Goal: Task Accomplishment & Management: Manage account settings

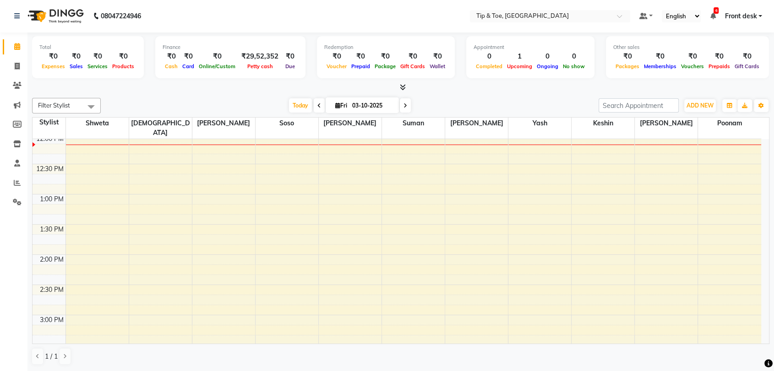
scroll to position [250, 0]
click at [761, 104] on icon "button" at bounding box center [760, 105] width 5 height 5
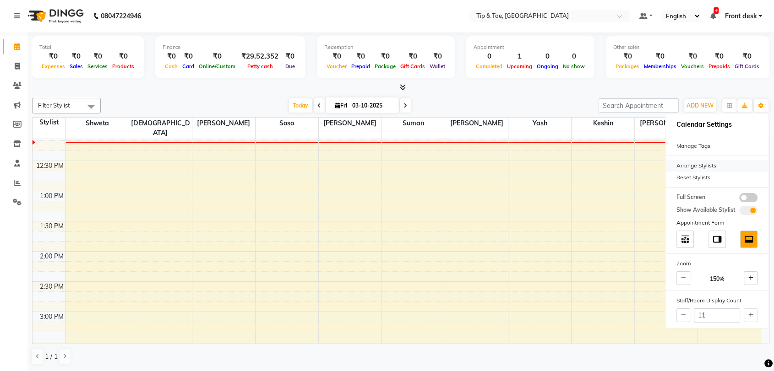
click at [691, 166] on div "Arrange Stylists" at bounding box center [716, 166] width 103 height 12
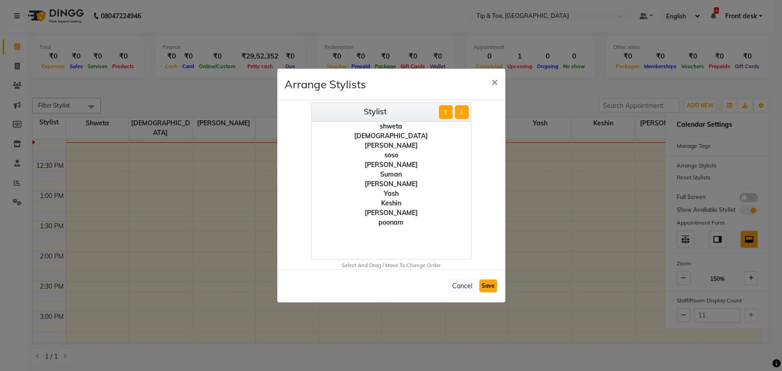
click at [487, 286] on button "Save" at bounding box center [488, 286] width 18 height 13
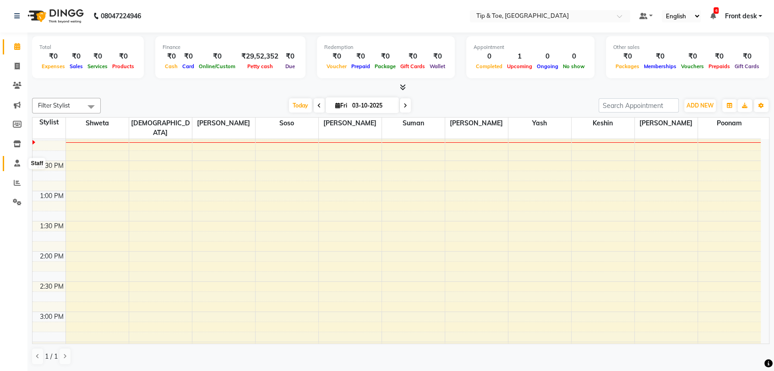
drag, startPoint x: 15, startPoint y: 163, endPoint x: 27, endPoint y: 165, distance: 12.0
click at [15, 163] on icon at bounding box center [17, 163] width 6 height 7
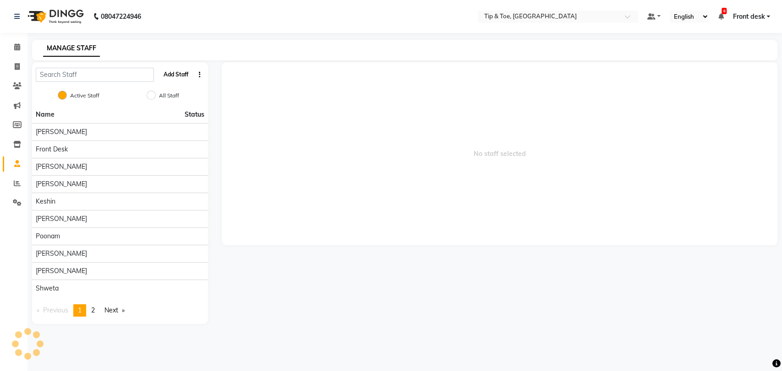
click at [174, 78] on button "Add Staff" at bounding box center [176, 75] width 32 height 16
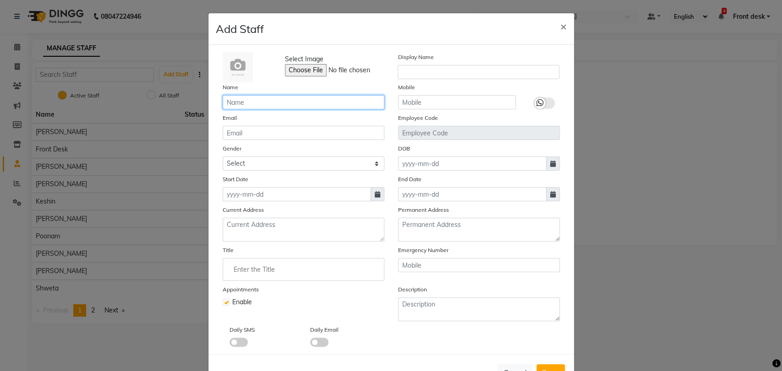
click at [307, 103] on input "text" at bounding box center [304, 102] width 162 height 14
type input "Chonya"
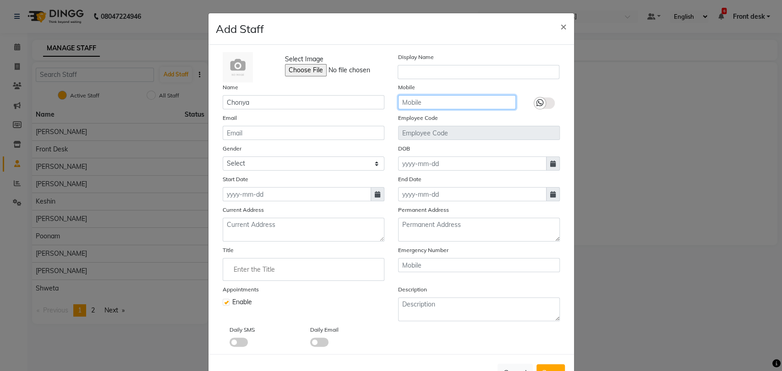
click at [479, 100] on input "text" at bounding box center [457, 102] width 118 height 14
type input "8828340544"
click at [375, 195] on icon at bounding box center [377, 194] width 5 height 6
select select "10"
select select "2025"
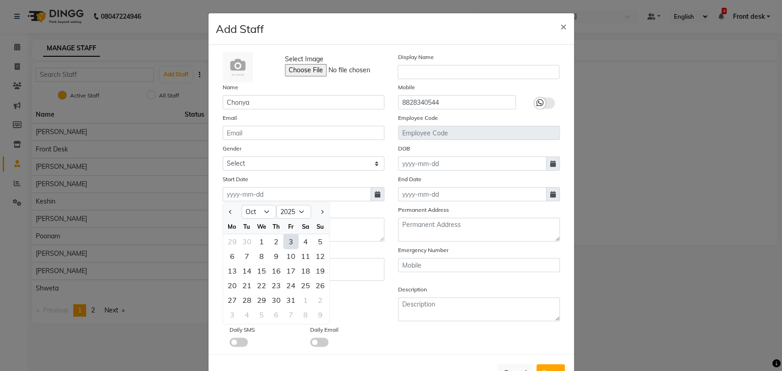
click at [289, 241] on div "3" at bounding box center [290, 241] width 15 height 15
type input "03-10-2025"
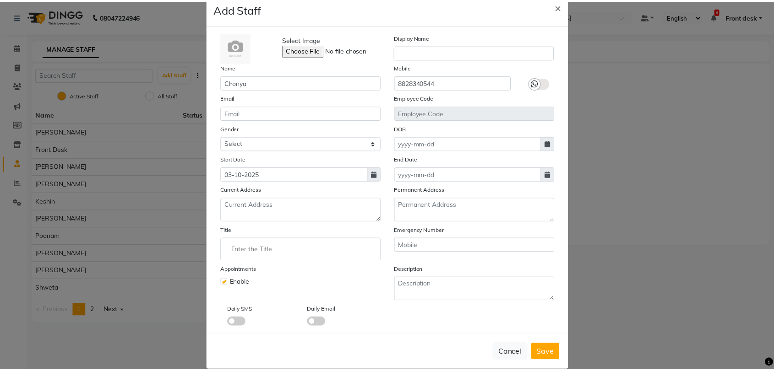
scroll to position [31, 0]
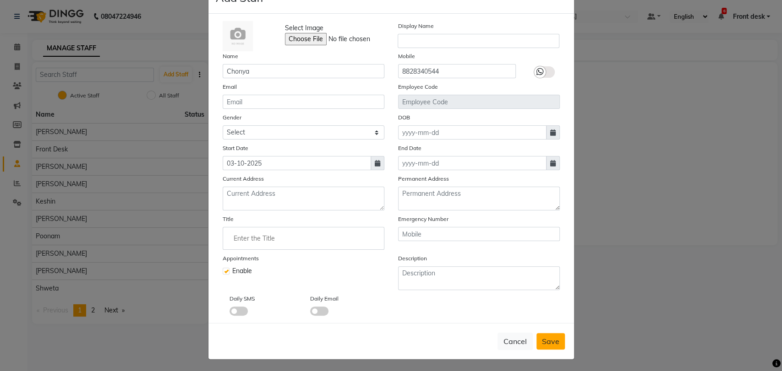
click at [542, 342] on span "Save" at bounding box center [550, 341] width 17 height 9
checkbox input "false"
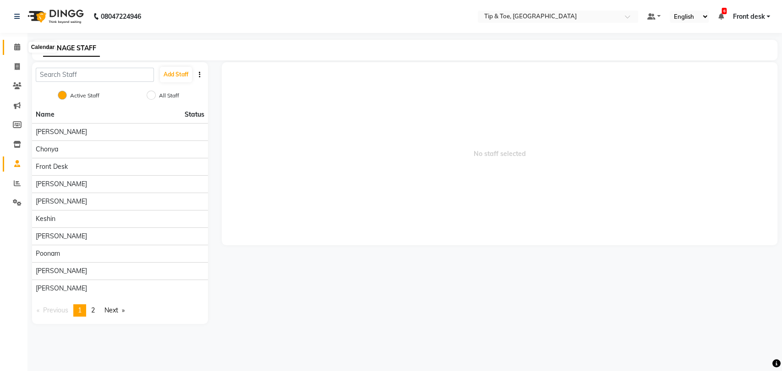
drag, startPoint x: 15, startPoint y: 47, endPoint x: 45, endPoint y: 51, distance: 30.5
click at [15, 47] on icon at bounding box center [17, 47] width 6 height 7
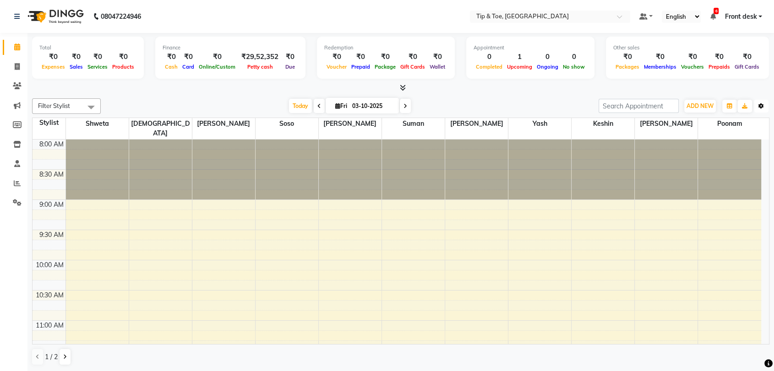
click at [760, 106] on icon "button" at bounding box center [760, 105] width 5 height 5
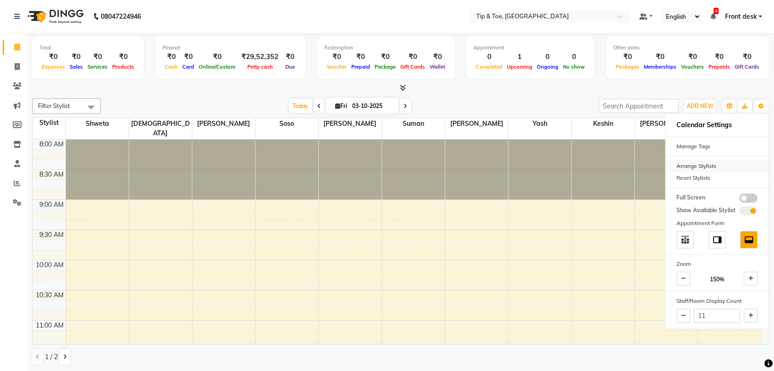
click at [705, 166] on div "Arrange Stylists" at bounding box center [716, 166] width 103 height 12
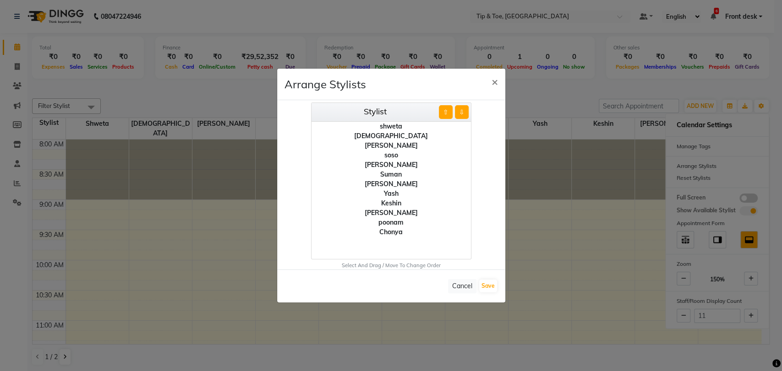
click at [395, 230] on div "Chonya" at bounding box center [390, 233] width 159 height 10
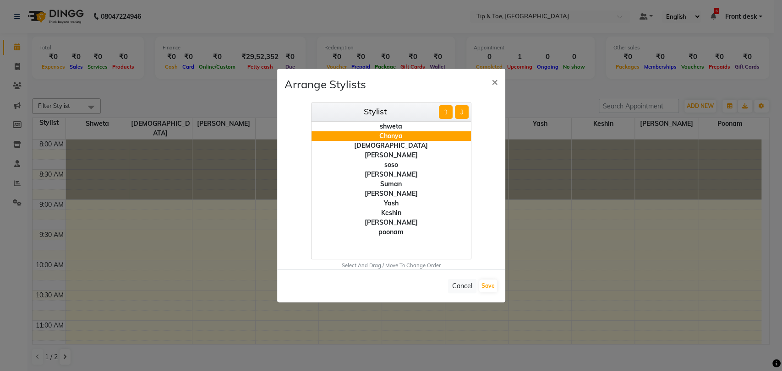
click at [391, 233] on div "poonam" at bounding box center [390, 233] width 159 height 10
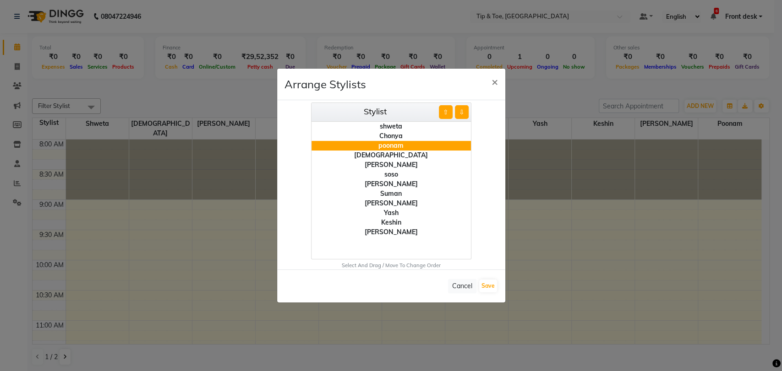
click at [392, 224] on div "Keshin" at bounding box center [390, 223] width 159 height 10
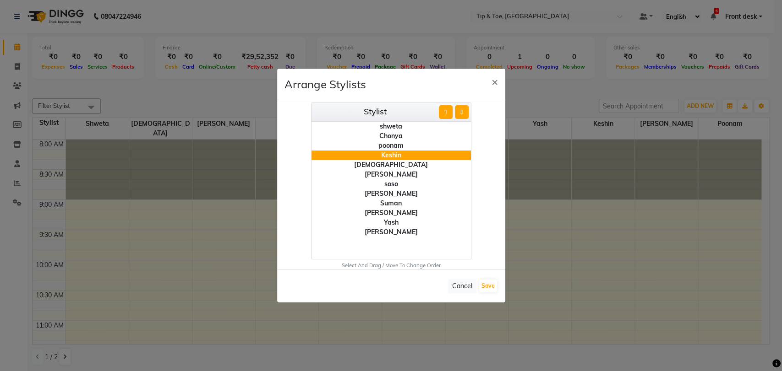
click at [392, 185] on div "soso" at bounding box center [390, 185] width 159 height 10
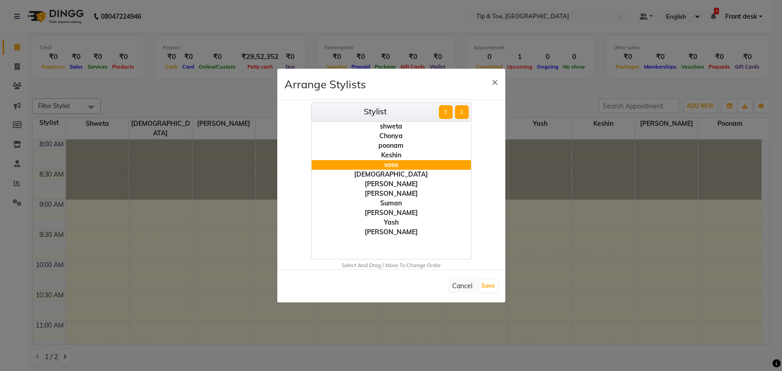
click at [389, 193] on div "[PERSON_NAME]" at bounding box center [390, 194] width 159 height 10
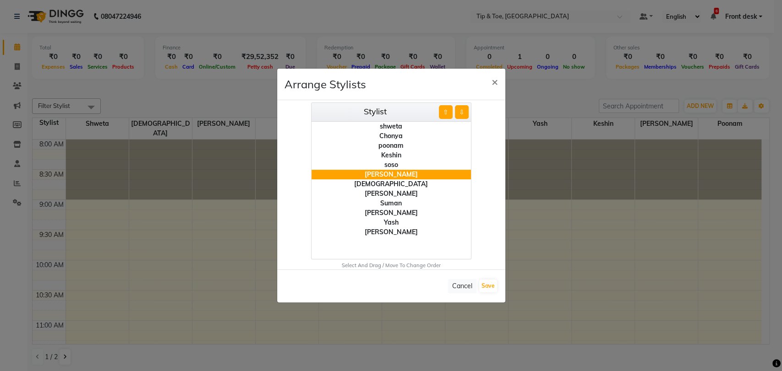
click at [395, 213] on div "[PERSON_NAME]" at bounding box center [390, 213] width 159 height 10
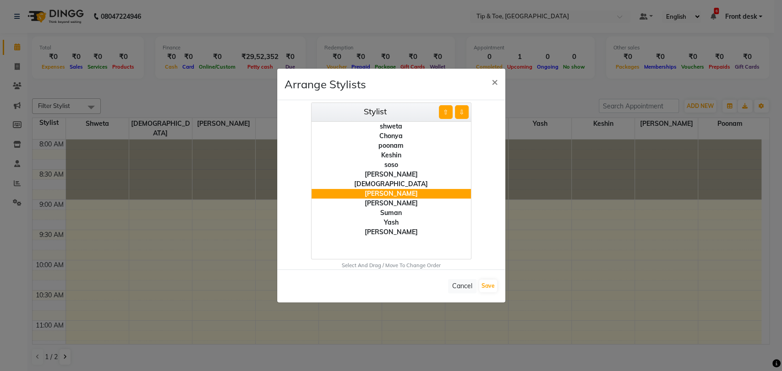
click at [396, 213] on div "Suman" at bounding box center [390, 213] width 159 height 10
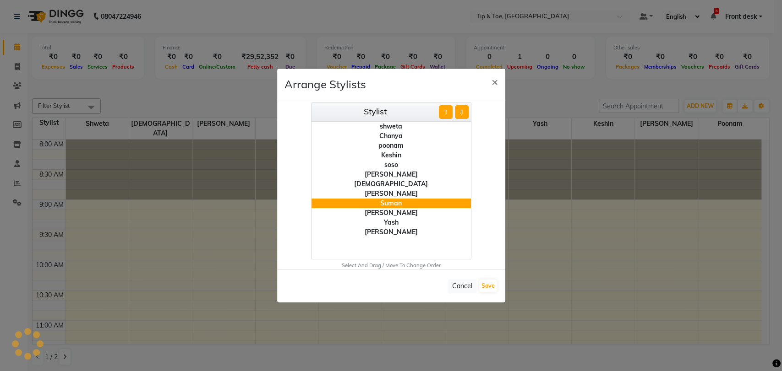
click at [395, 221] on div "Yash" at bounding box center [390, 223] width 159 height 10
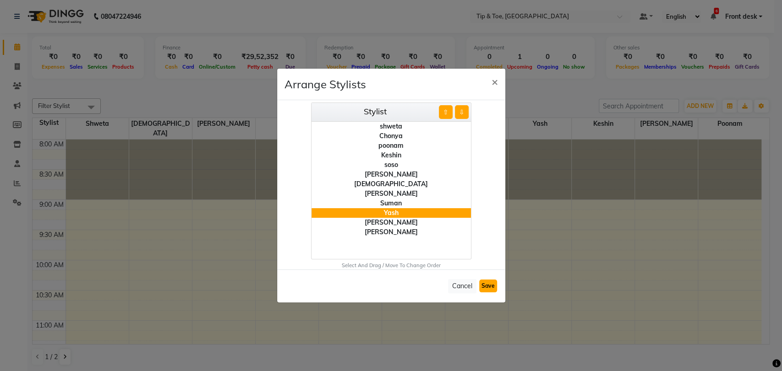
click at [486, 283] on button "Save" at bounding box center [488, 286] width 18 height 13
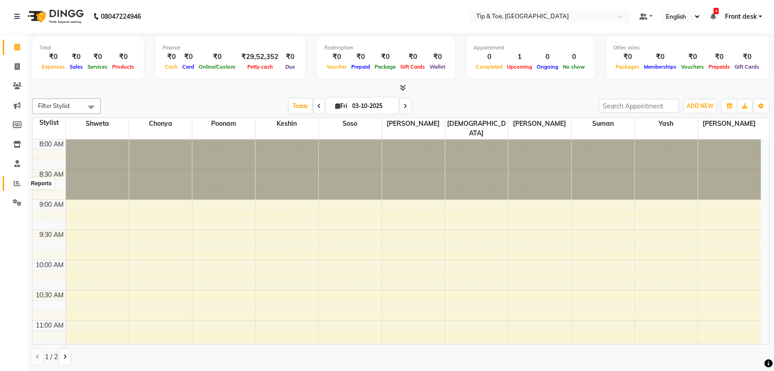
click at [17, 183] on icon at bounding box center [17, 183] width 7 height 7
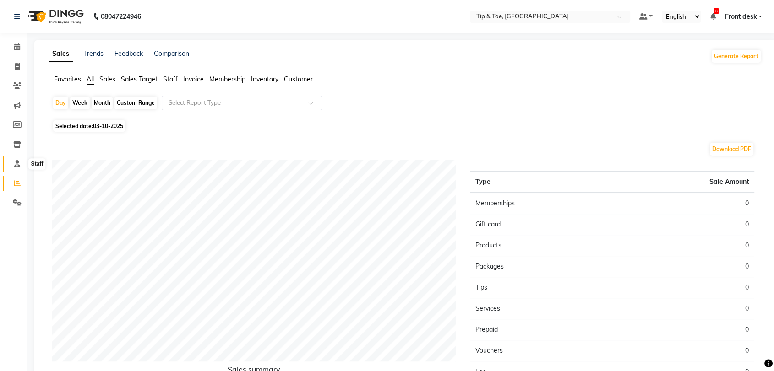
click at [16, 163] on icon at bounding box center [17, 163] width 6 height 7
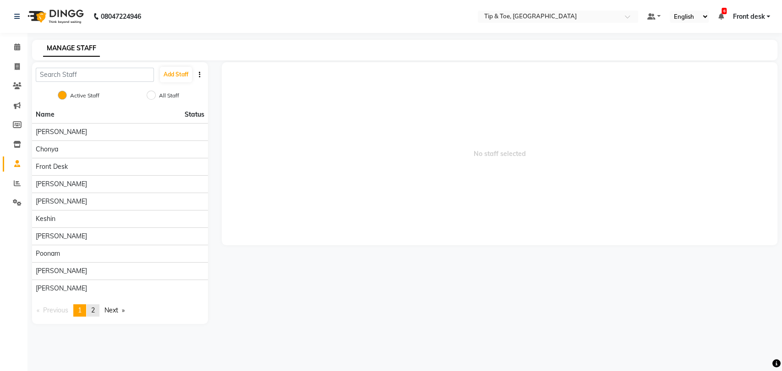
click at [95, 308] on span "2" at bounding box center [93, 310] width 4 height 8
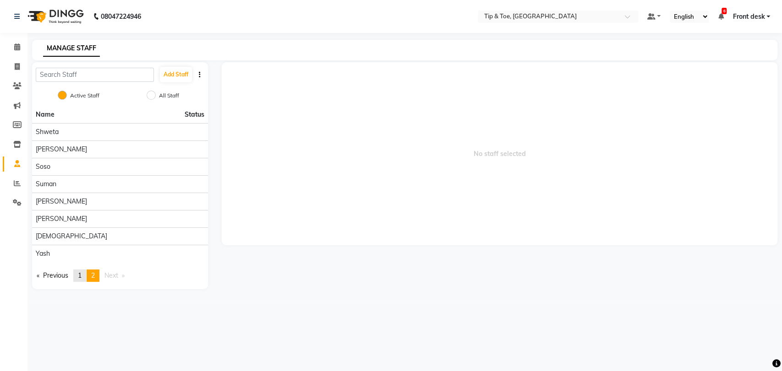
click at [82, 276] on span "1" at bounding box center [80, 276] width 4 height 8
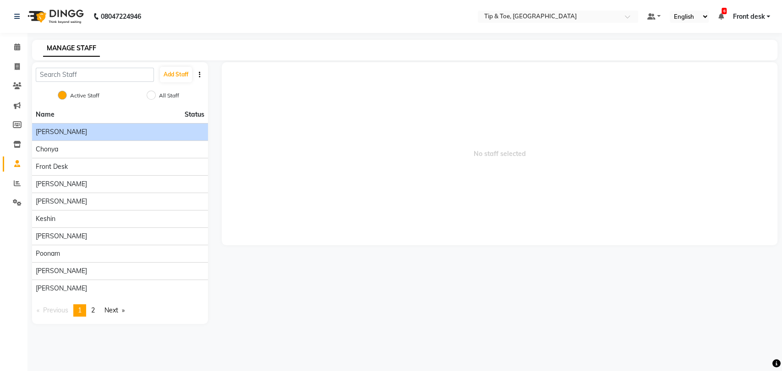
click at [108, 134] on div "[PERSON_NAME]" at bounding box center [120, 132] width 169 height 10
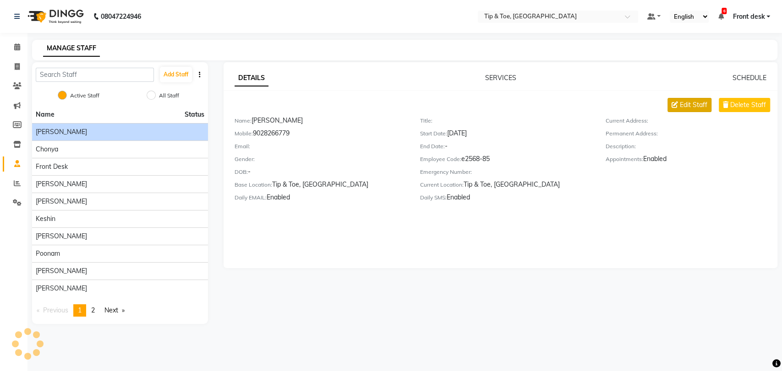
click at [699, 106] on span "Edit Staff" at bounding box center [693, 105] width 27 height 10
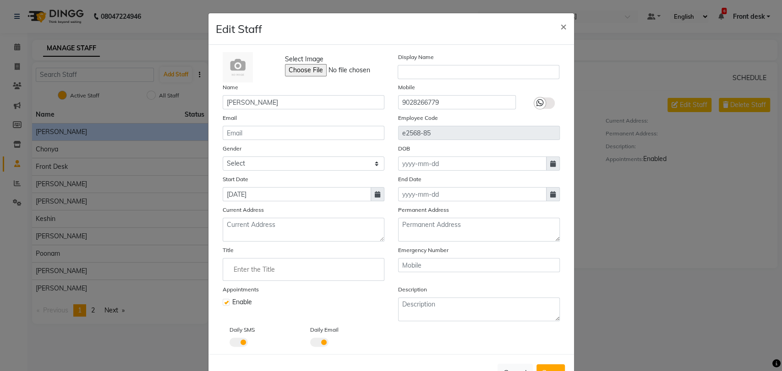
click at [223, 300] on label at bounding box center [226, 302] width 7 height 7
click at [223, 300] on input "checkbox" at bounding box center [226, 302] width 6 height 6
checkbox input "false"
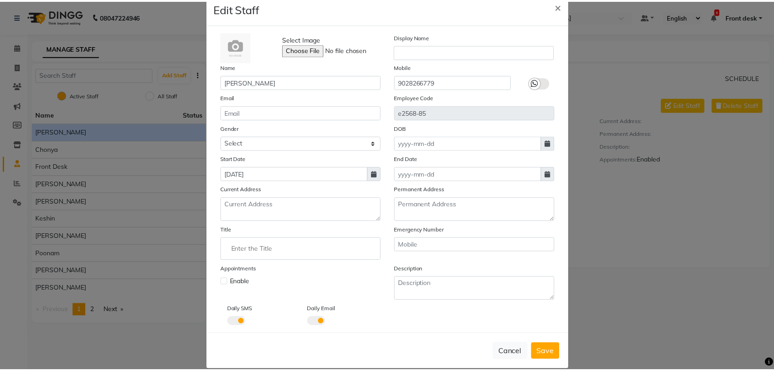
scroll to position [31, 0]
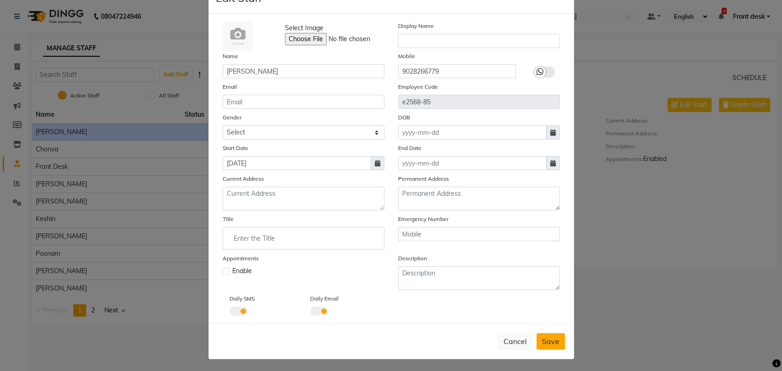
click at [547, 343] on span "Save" at bounding box center [550, 341] width 17 height 9
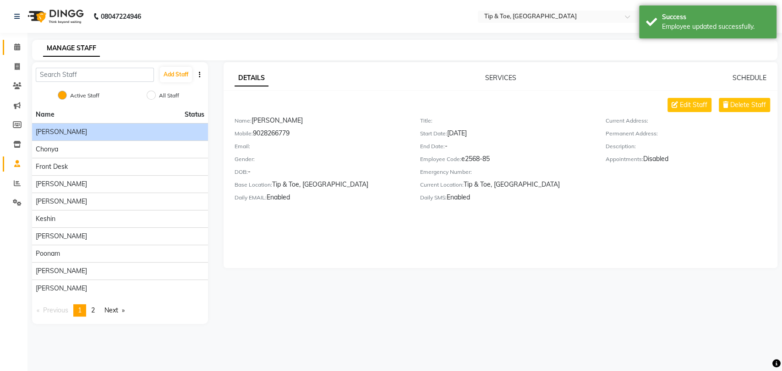
click at [18, 48] on icon at bounding box center [17, 47] width 6 height 7
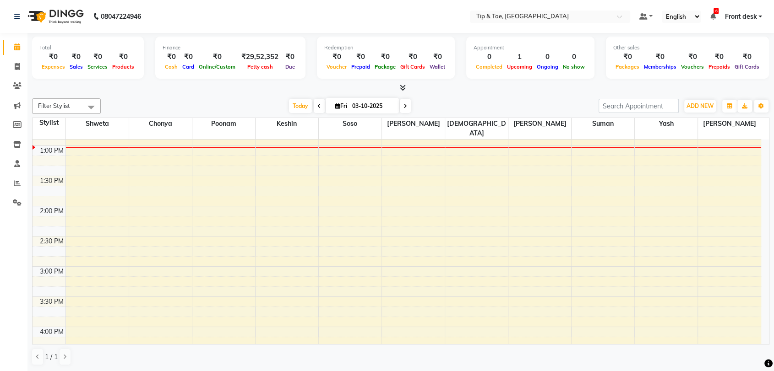
scroll to position [310, 0]
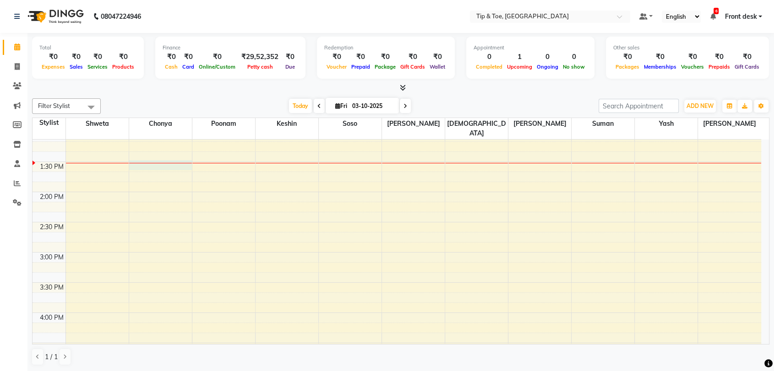
click at [172, 158] on div "8:00 AM 8:30 AM 9:00 AM 9:30 AM 10:00 AM 10:30 AM 11:00 AM 11:30 AM 12:00 PM 12…" at bounding box center [397, 222] width 729 height 785
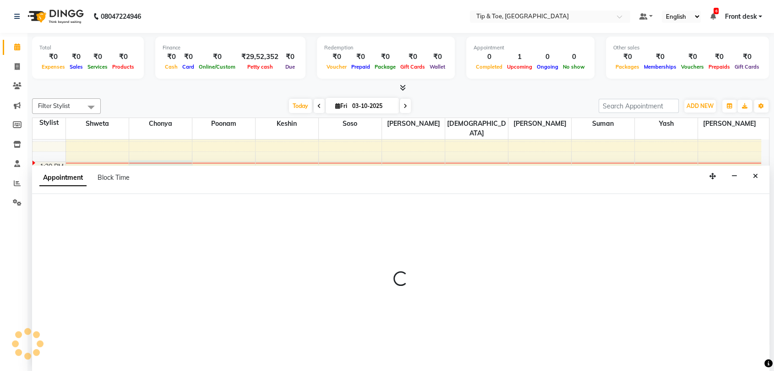
scroll to position [0, 0]
select select "93622"
select select "tentative"
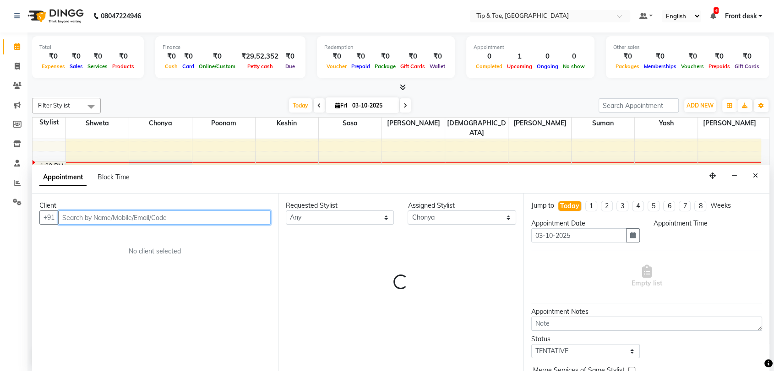
select select "810"
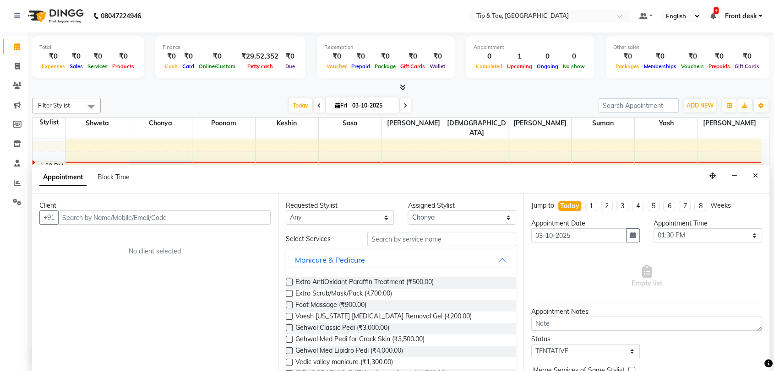
click at [161, 224] on div "+91" at bounding box center [154, 218] width 231 height 14
click at [159, 215] on input "text" at bounding box center [164, 218] width 212 height 14
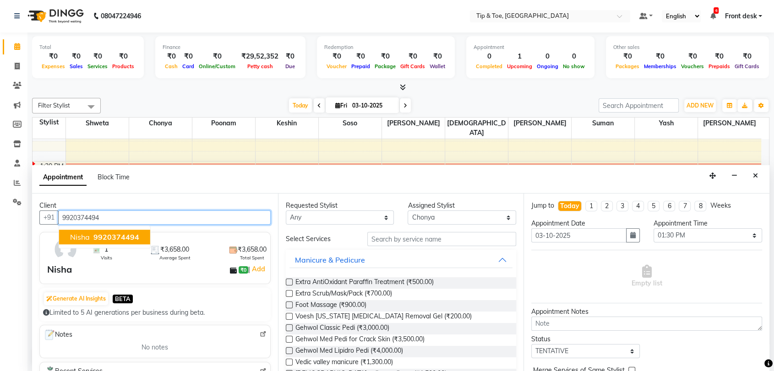
click at [114, 238] on span "9920374494" at bounding box center [116, 237] width 46 height 9
type input "9920374494"
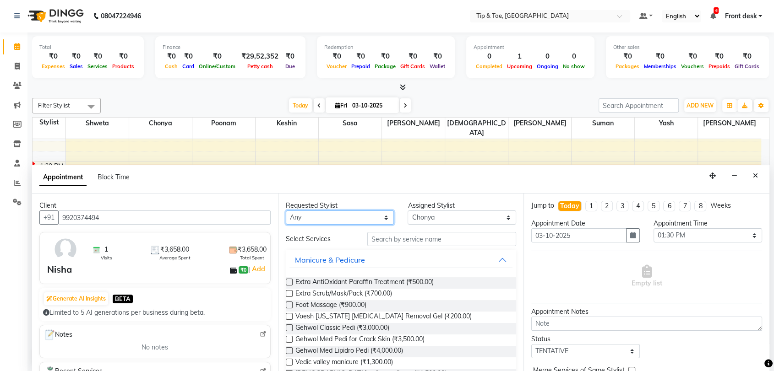
click at [368, 217] on select "Any Chonya Keshin poonam [PERSON_NAME] shweta [PERSON_NAME] [PERSON_NAME] Yash" at bounding box center [340, 218] width 109 height 14
click at [437, 240] on input "text" at bounding box center [441, 239] width 149 height 14
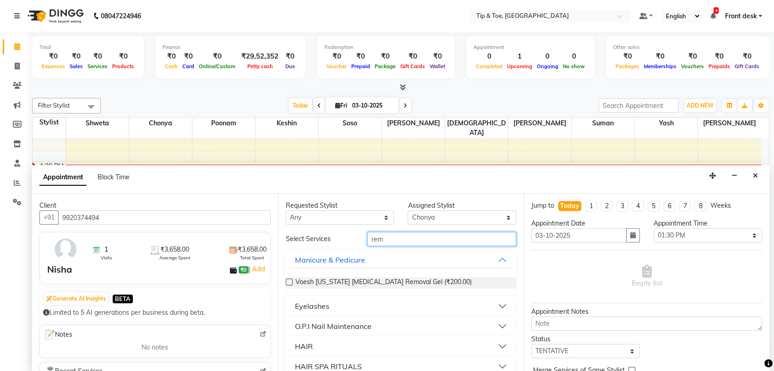
type input "rem"
click at [492, 90] on div at bounding box center [400, 88] width 737 height 10
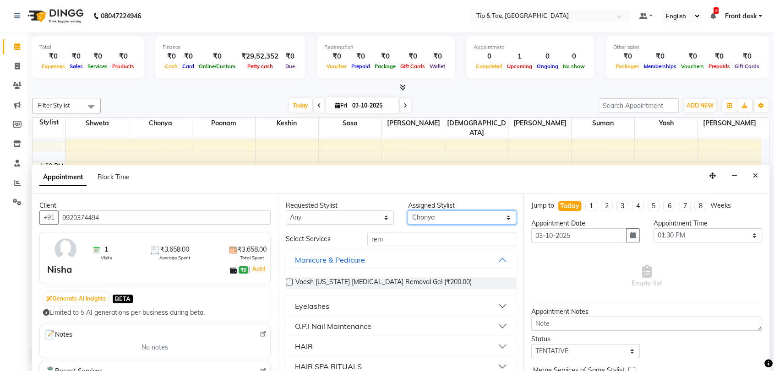
click at [430, 218] on select "Select Chonya Keshin poonam [PERSON_NAME] shweta [PERSON_NAME] [PERSON_NAME] Ya…" at bounding box center [462, 218] width 109 height 14
select select "87938"
click at [408, 211] on select "Select Chonya Keshin poonam [PERSON_NAME] shweta [PERSON_NAME] [PERSON_NAME] Ya…" at bounding box center [462, 218] width 109 height 14
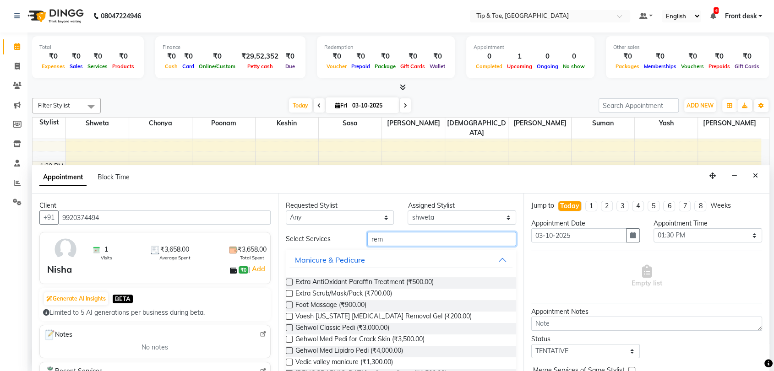
click at [401, 241] on input "rem" at bounding box center [441, 239] width 149 height 14
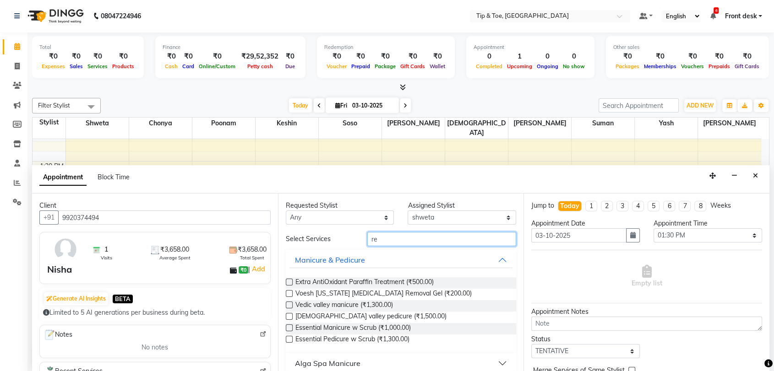
type input "r"
type input "rem"
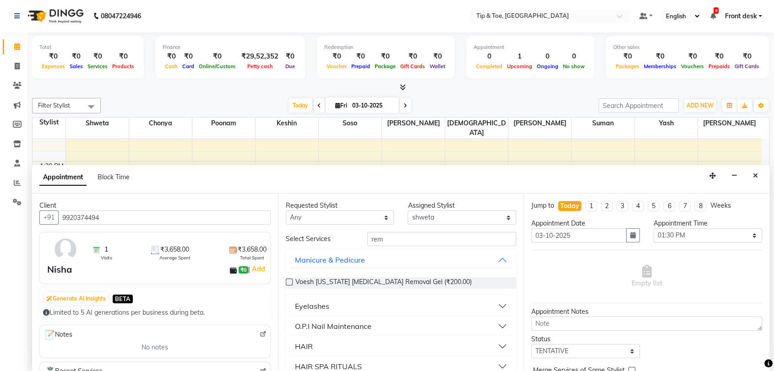
click at [363, 326] on div "O.P.I Nail Maintenance" at bounding box center [333, 326] width 76 height 11
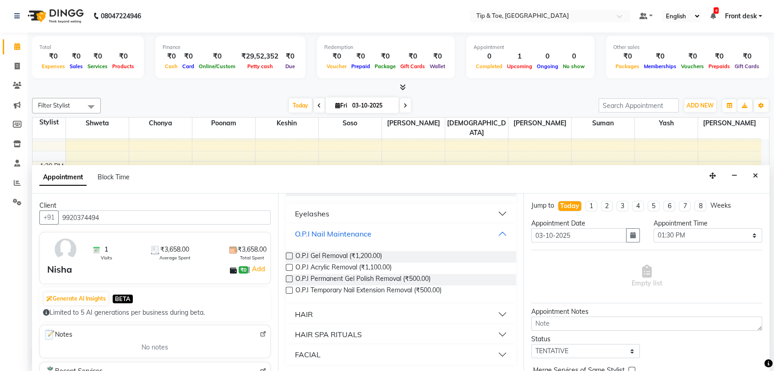
scroll to position [93, 0]
click at [289, 265] on label at bounding box center [289, 267] width 7 height 7
click at [289, 265] on input "checkbox" at bounding box center [289, 268] width 6 height 6
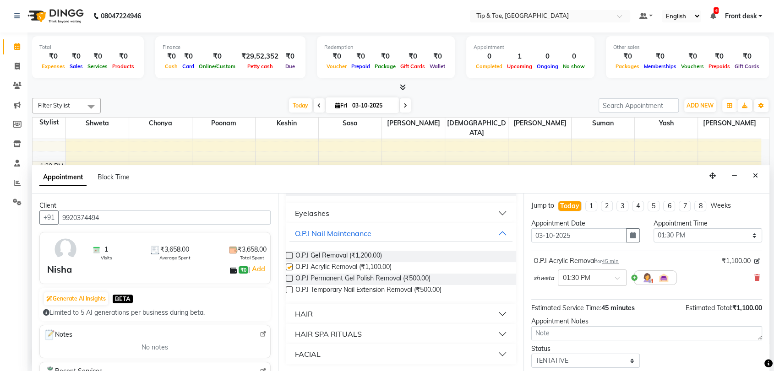
checkbox input "false"
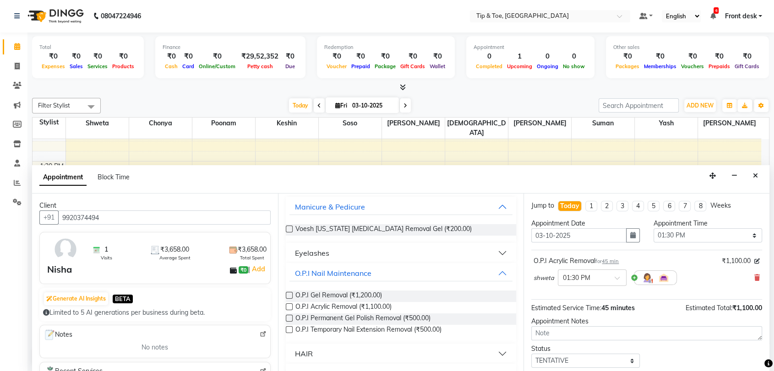
scroll to position [0, 0]
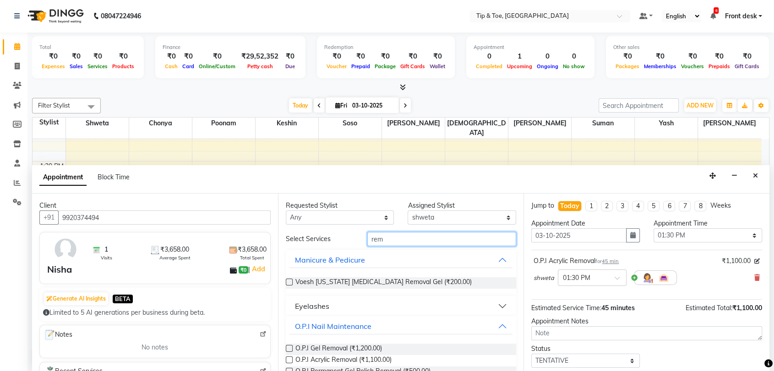
click at [414, 235] on input "rem" at bounding box center [441, 239] width 149 height 14
type input "r"
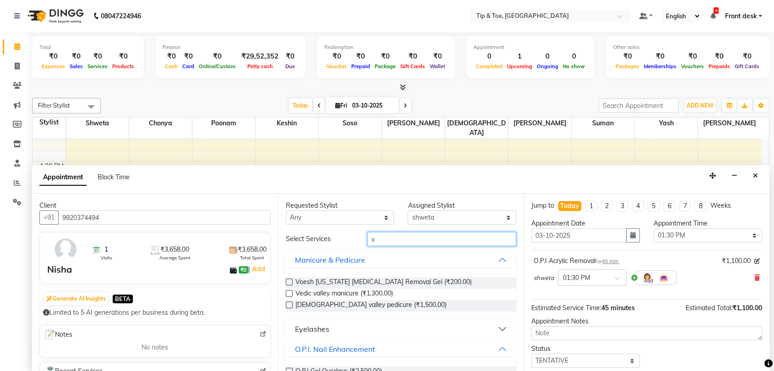
type input "v"
click at [335, 349] on div "O.P.I. Nail Enhancement" at bounding box center [335, 349] width 80 height 11
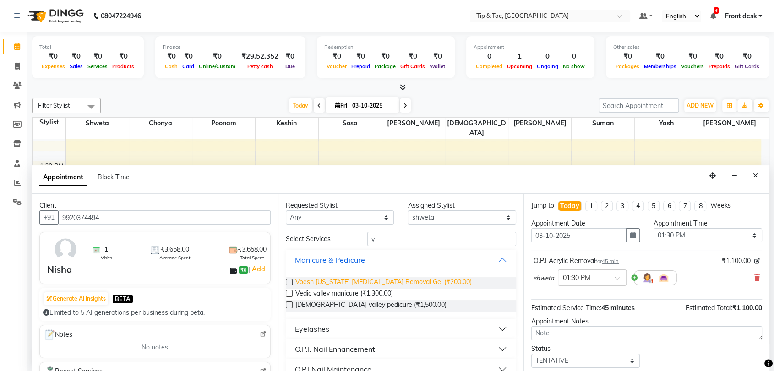
click at [289, 341] on button "O.P.I. Nail Enhancement" at bounding box center [400, 349] width 223 height 16
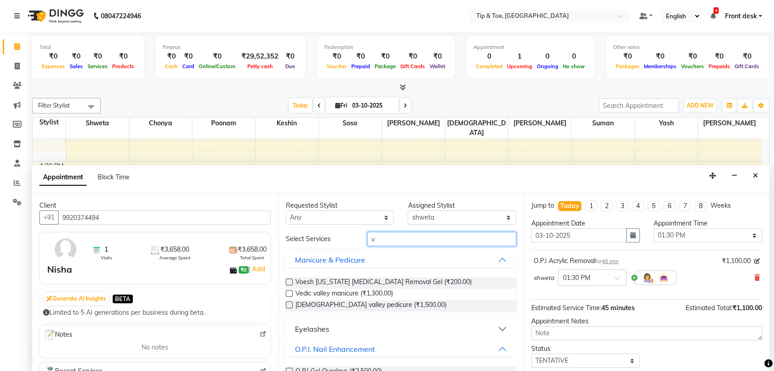
click at [387, 239] on input "v" at bounding box center [441, 239] width 149 height 14
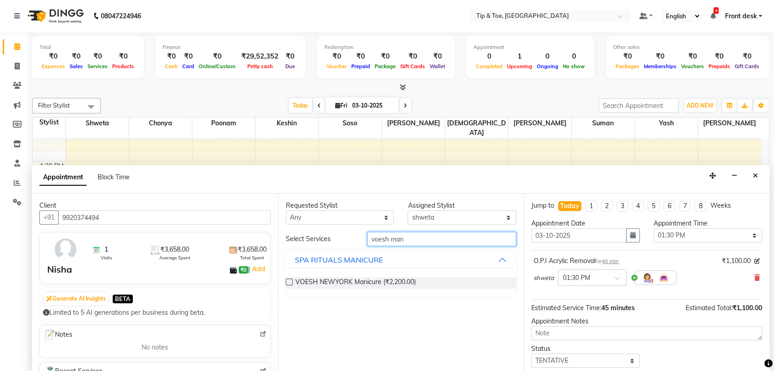
type input "voesh man"
click at [288, 283] on label at bounding box center [289, 282] width 7 height 7
click at [288, 283] on input "checkbox" at bounding box center [289, 283] width 6 height 6
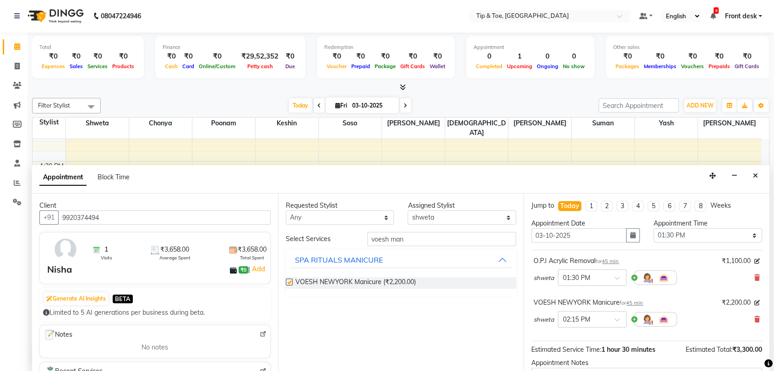
checkbox input "false"
click at [451, 216] on select "Select Chonya Keshin poonam [PERSON_NAME] shweta [PERSON_NAME] [PERSON_NAME] Ya…" at bounding box center [462, 218] width 109 height 14
select select "92858"
click at [408, 211] on select "Select Chonya Keshin poonam [PERSON_NAME] shweta [PERSON_NAME] [PERSON_NAME] Ya…" at bounding box center [462, 218] width 109 height 14
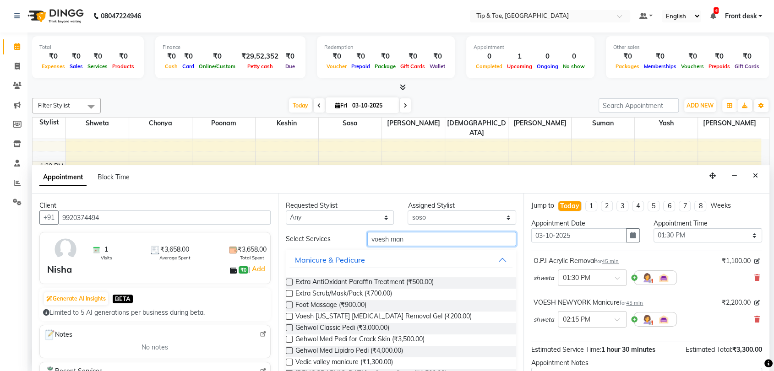
click at [428, 238] on input "voesh man" at bounding box center [441, 239] width 149 height 14
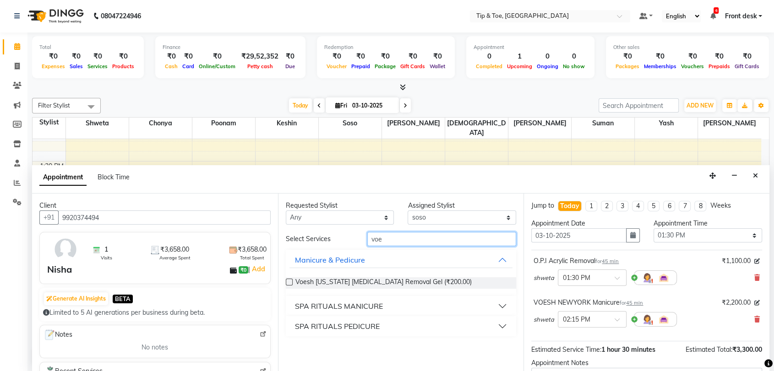
type input "voe"
click at [348, 327] on div "SPA RITUALS PEDICURE" at bounding box center [337, 326] width 85 height 11
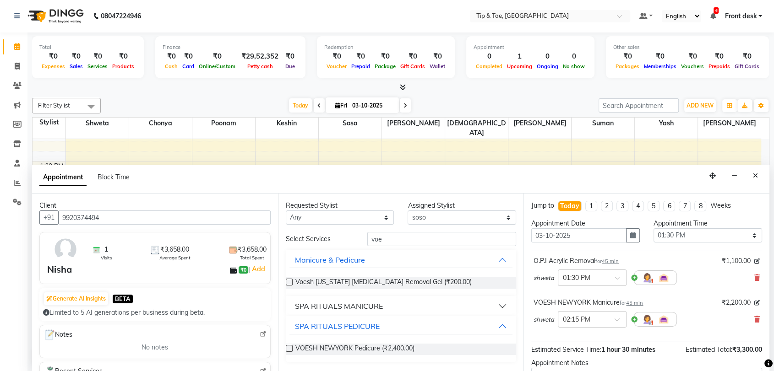
click at [287, 349] on label at bounding box center [289, 348] width 7 height 7
click at [287, 349] on input "checkbox" at bounding box center [289, 350] width 6 height 6
checkbox input "false"
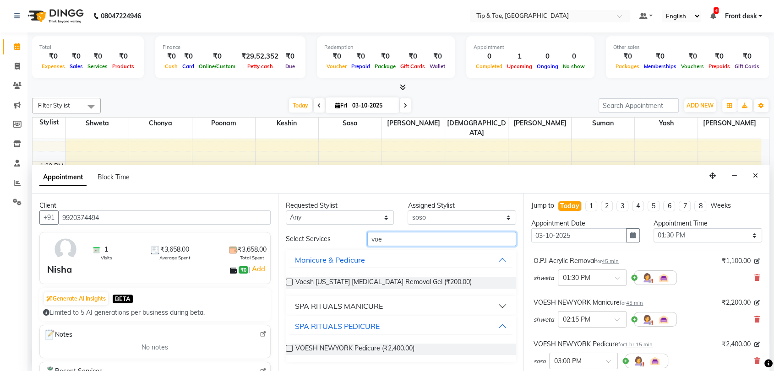
click at [395, 232] on input "voe" at bounding box center [441, 239] width 149 height 14
type input "v"
type input "rem"
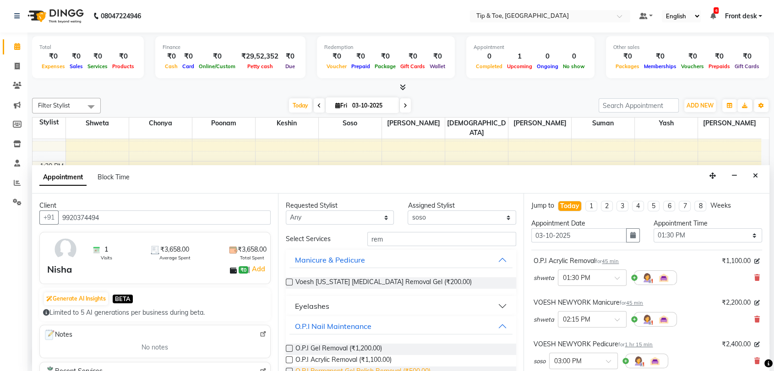
drag, startPoint x: 289, startPoint y: 358, endPoint x: 337, endPoint y: 370, distance: 48.8
click at [289, 358] on label at bounding box center [289, 360] width 7 height 7
click at [289, 358] on input "checkbox" at bounding box center [289, 361] width 6 height 6
checkbox input "false"
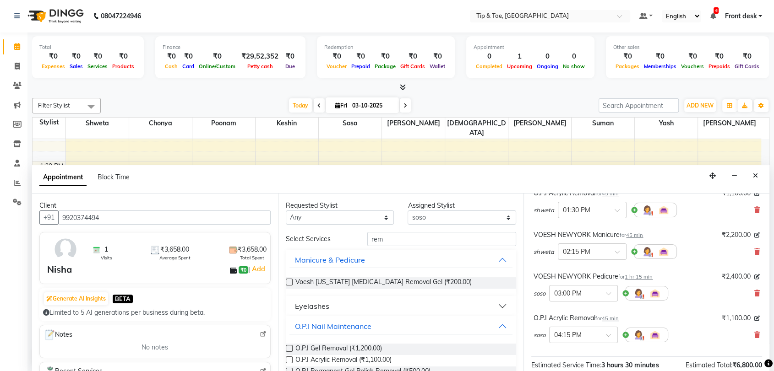
scroll to position [179, 0]
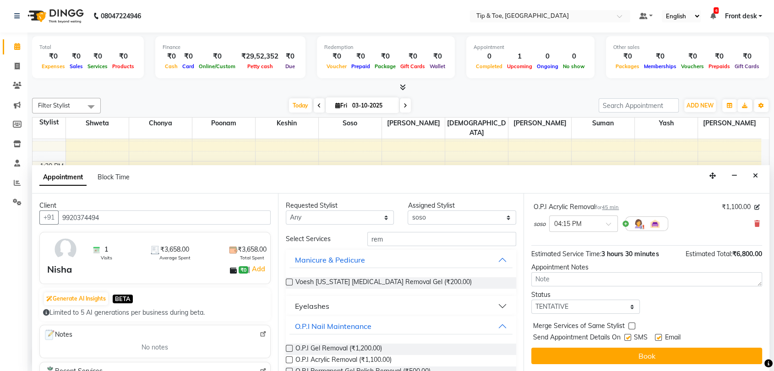
click at [638, 355] on button "Book" at bounding box center [646, 356] width 231 height 16
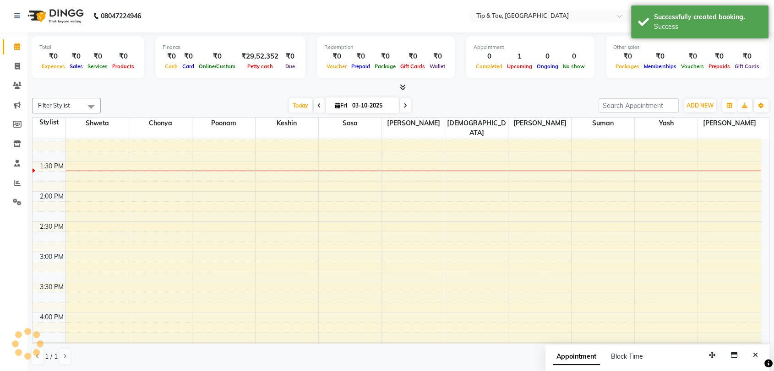
scroll to position [0, 0]
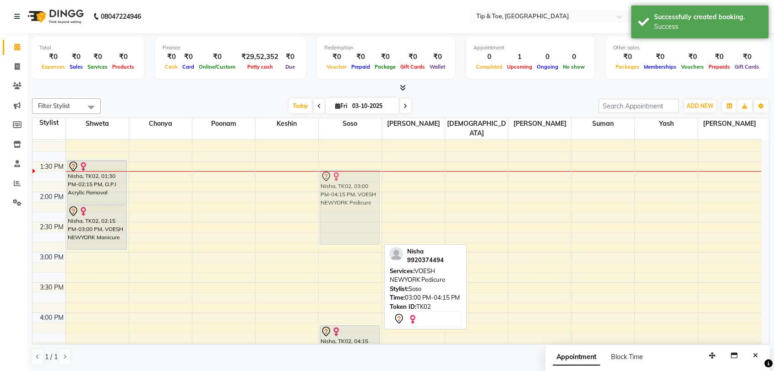
drag, startPoint x: 340, startPoint y: 247, endPoint x: 348, endPoint y: 178, distance: 69.6
click at [348, 169] on div "Nisha, TK02, 03:00 PM-04:15 PM, VOESH NEWYORK Pedicure Nisha, TK02, 04:15 PM-05…" at bounding box center [350, 222] width 63 height 785
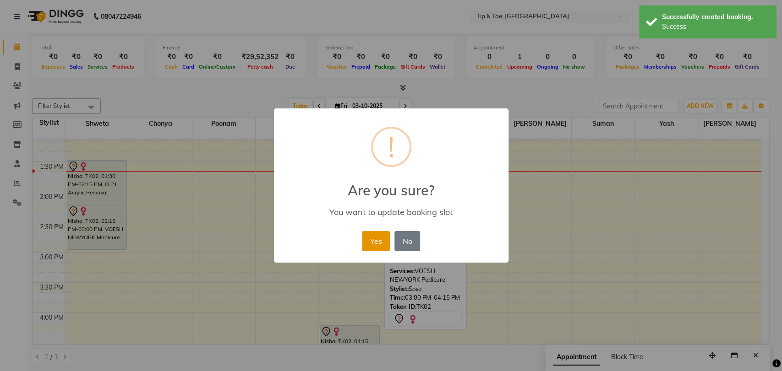
click at [371, 240] on button "Yes" at bounding box center [376, 241] width 28 height 20
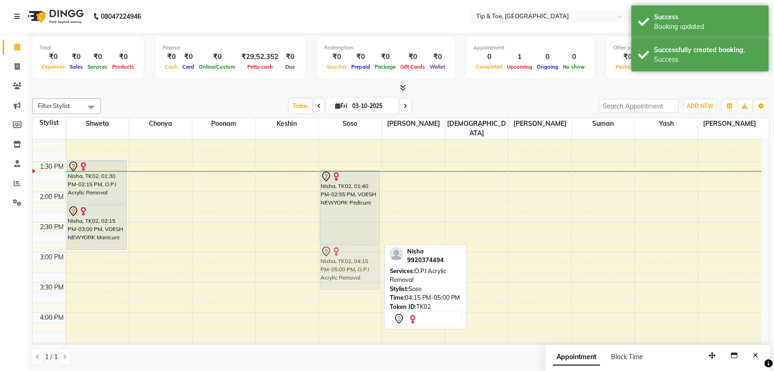
drag, startPoint x: 354, startPoint y: 322, endPoint x: 359, endPoint y: 242, distance: 80.3
click at [359, 242] on div "Nisha, TK02, 01:40 PM-02:55 PM, VOESH NEWYORK Pedicure Nisha, TK02, 04:15 PM-05…" at bounding box center [350, 222] width 63 height 785
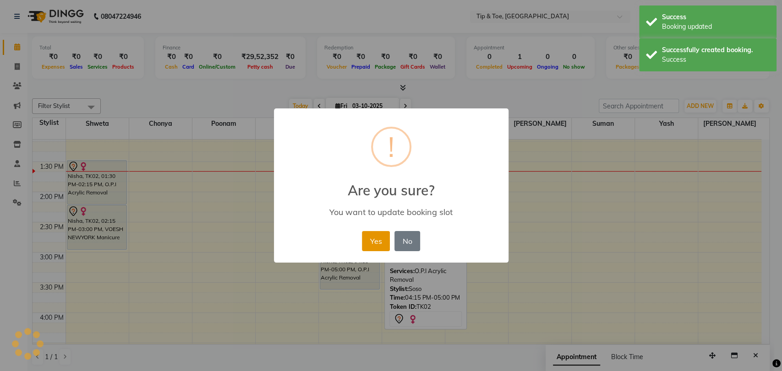
click at [370, 236] on button "Yes" at bounding box center [376, 241] width 28 height 20
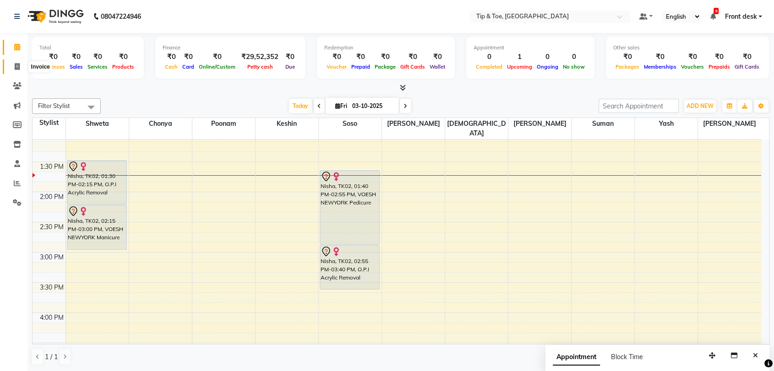
click at [16, 66] on icon at bounding box center [17, 66] width 5 height 7
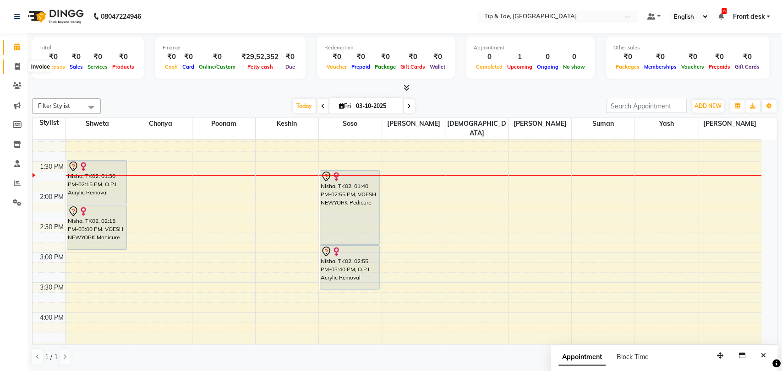
select select "5942"
select select "service"
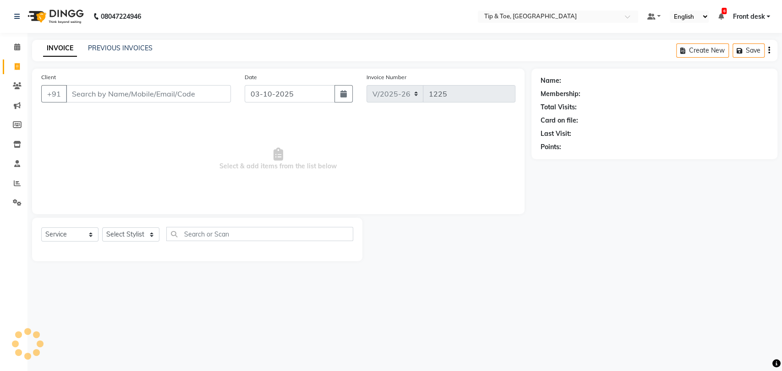
click at [107, 89] on input "Client" at bounding box center [148, 93] width 165 height 17
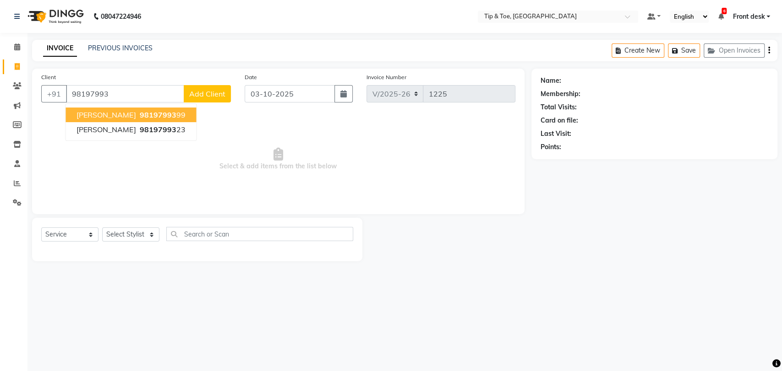
click at [139, 114] on span "98197993" at bounding box center [157, 114] width 37 height 9
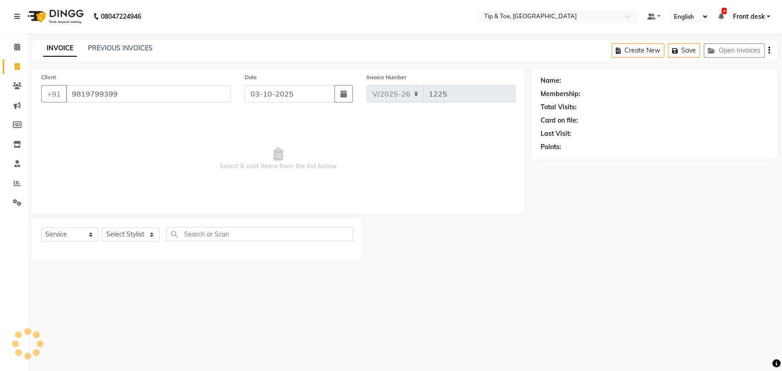
type input "9819799399"
select select "1: Object"
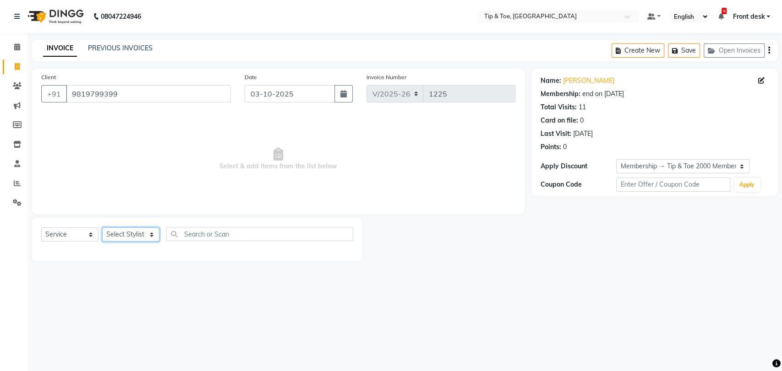
click at [137, 234] on select "Select Stylist [PERSON_NAME] Front desk [PERSON_NAME] [PERSON_NAME] poonam [PER…" at bounding box center [130, 235] width 57 height 14
select select "68799"
click at [102, 228] on select "Select Stylist [PERSON_NAME] Front desk [PERSON_NAME] [PERSON_NAME] poonam [PER…" at bounding box center [130, 235] width 57 height 14
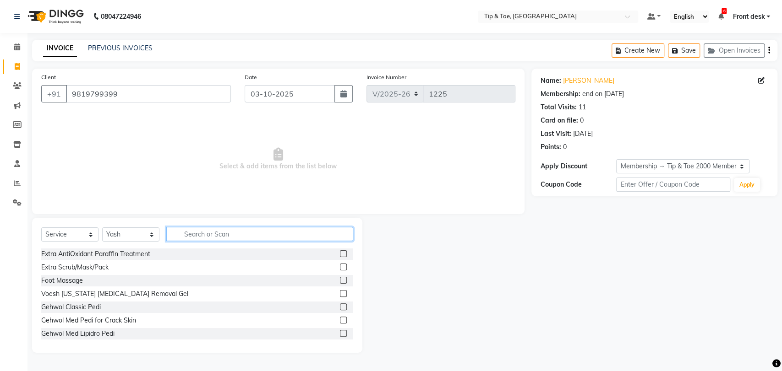
click at [235, 232] on input "text" at bounding box center [259, 234] width 187 height 14
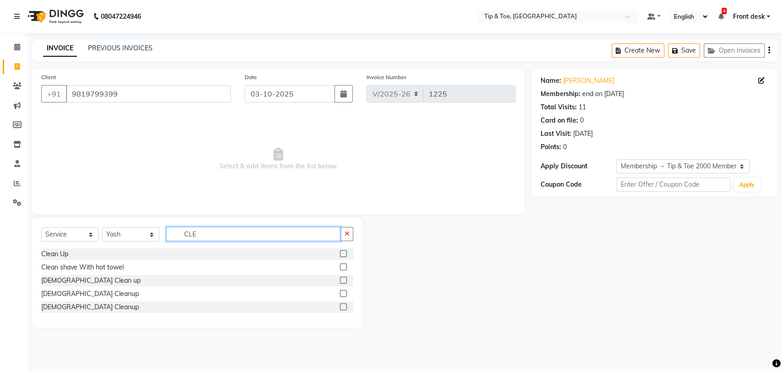
type input "CLE"
click at [343, 267] on label at bounding box center [343, 267] width 7 height 7
click at [343, 267] on input "checkbox" at bounding box center [343, 268] width 6 height 6
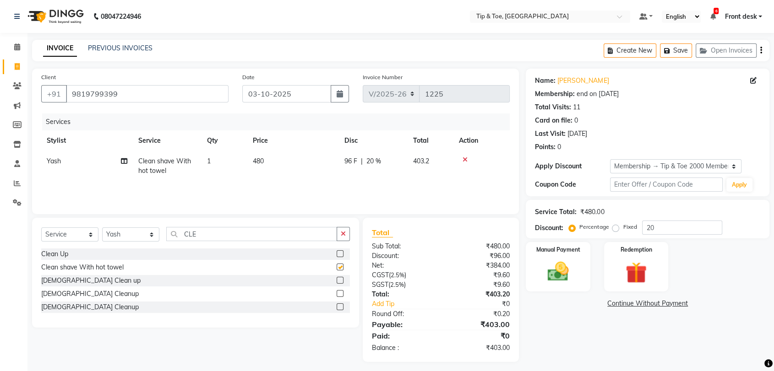
checkbox input "false"
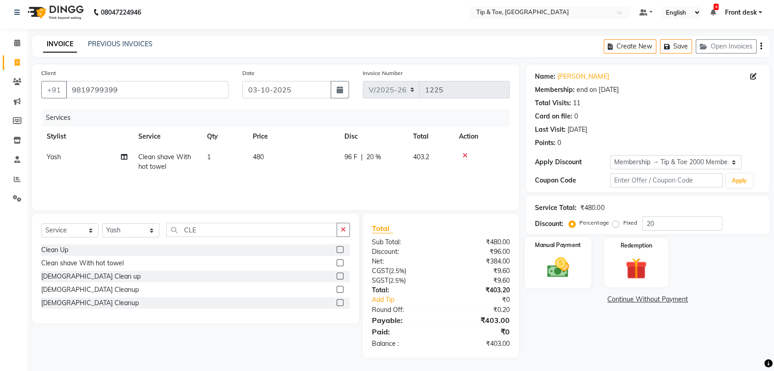
click at [561, 269] on img at bounding box center [558, 268] width 36 height 26
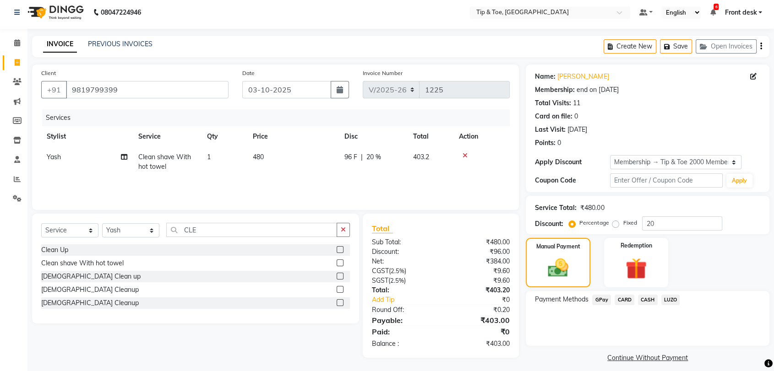
click at [648, 298] on span "CASH" at bounding box center [648, 300] width 20 height 11
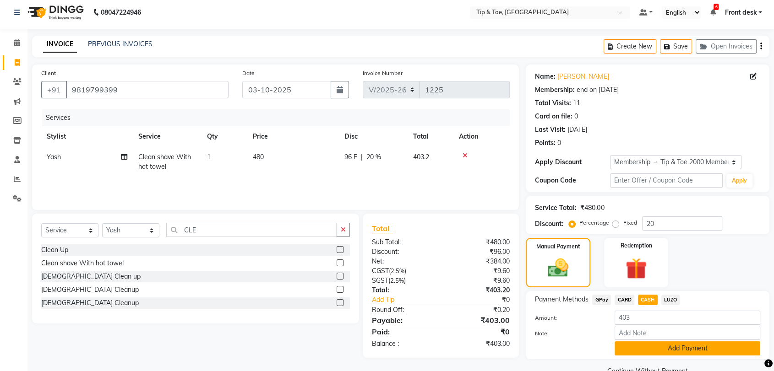
click at [670, 349] on button "Add Payment" at bounding box center [688, 349] width 146 height 14
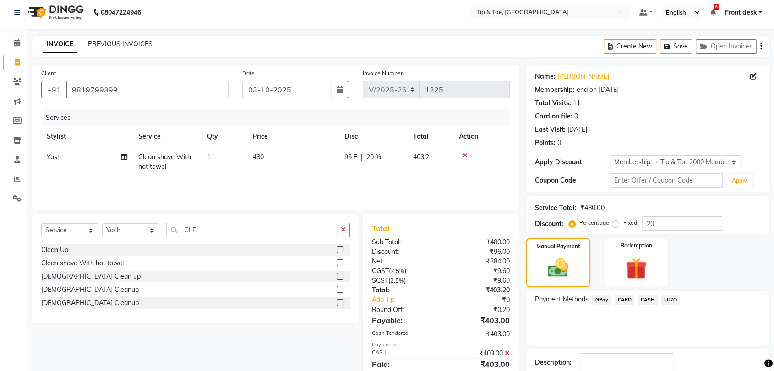
scroll to position [62, 0]
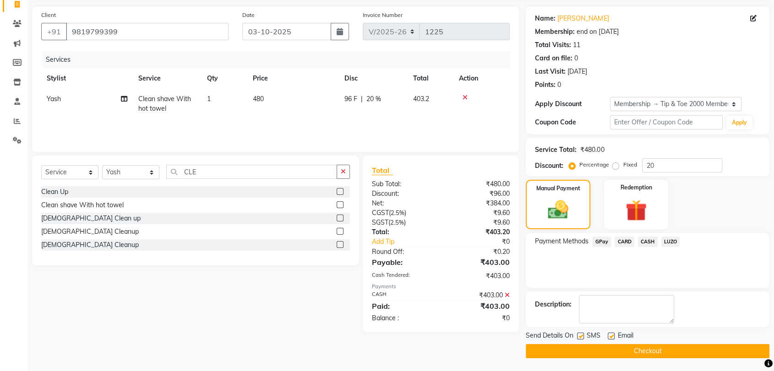
click at [654, 353] on button "Checkout" at bounding box center [648, 351] width 244 height 14
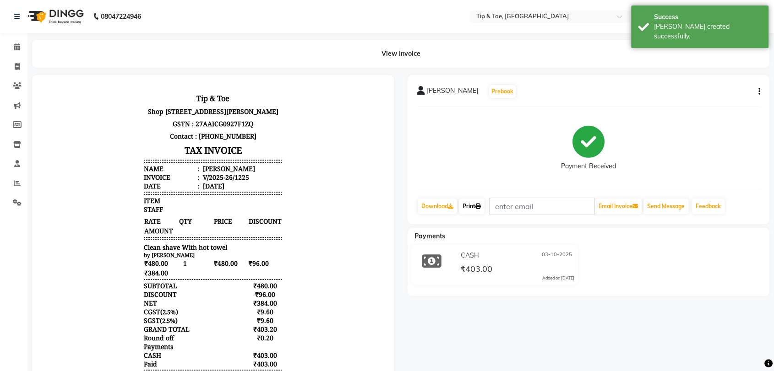
click at [479, 205] on icon at bounding box center [477, 206] width 5 height 5
click at [17, 45] on icon at bounding box center [17, 47] width 6 height 7
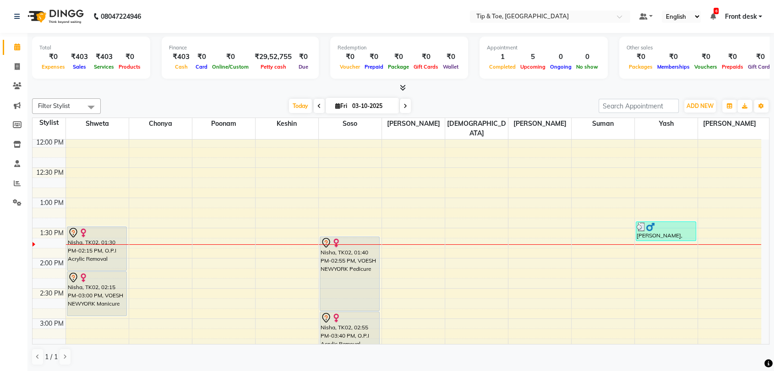
scroll to position [305, 0]
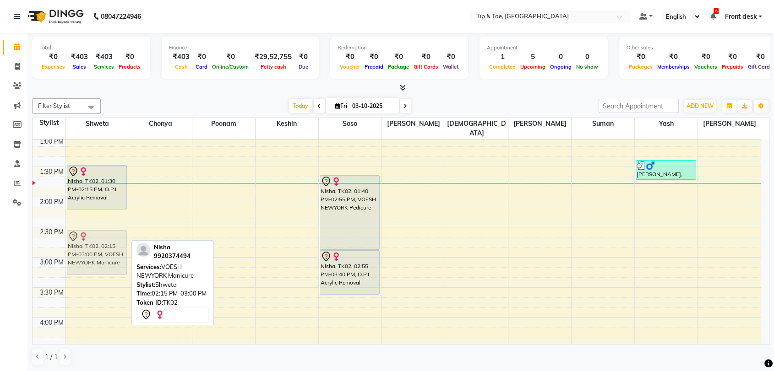
drag, startPoint x: 95, startPoint y: 213, endPoint x: 95, endPoint y: 233, distance: 19.7
click at [95, 233] on div "Nisha, TK02, 01:30 PM-02:15 PM, O.P.I Acrylic Removal Nisha, TK02, 02:15 PM-03:…" at bounding box center [97, 227] width 63 height 785
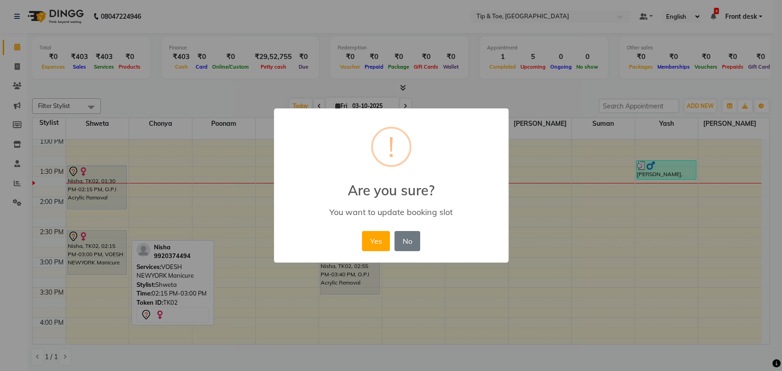
click at [376, 240] on button "Yes" at bounding box center [376, 241] width 28 height 20
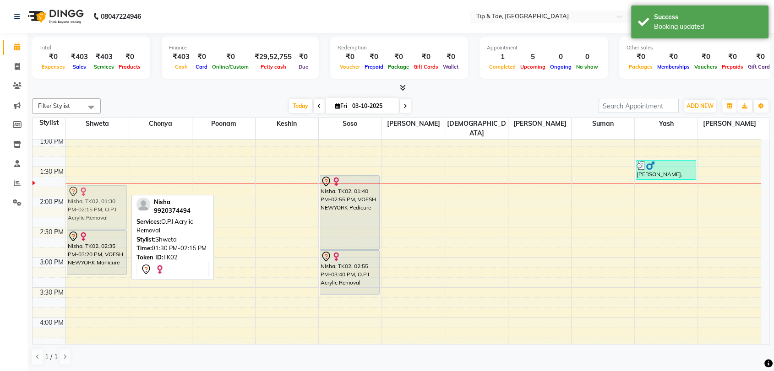
drag, startPoint x: 99, startPoint y: 164, endPoint x: 99, endPoint y: 188, distance: 23.4
click at [99, 188] on div "Nisha, TK02, 01:30 PM-02:15 PM, O.P.I Acrylic Removal Nisha, TK02, 02:35 PM-03:…" at bounding box center [97, 227] width 63 height 785
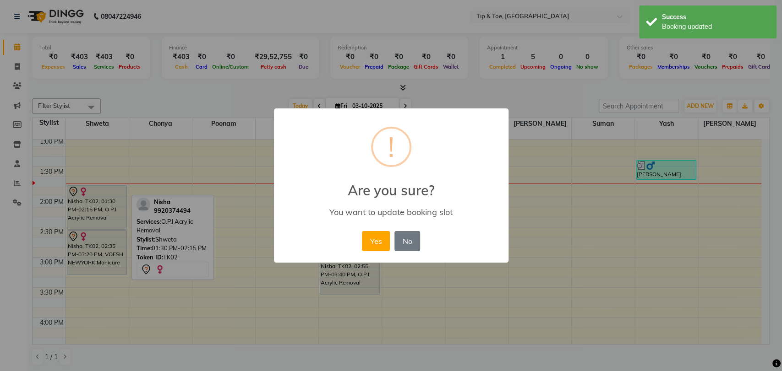
click at [376, 244] on button "Yes" at bounding box center [376, 241] width 28 height 20
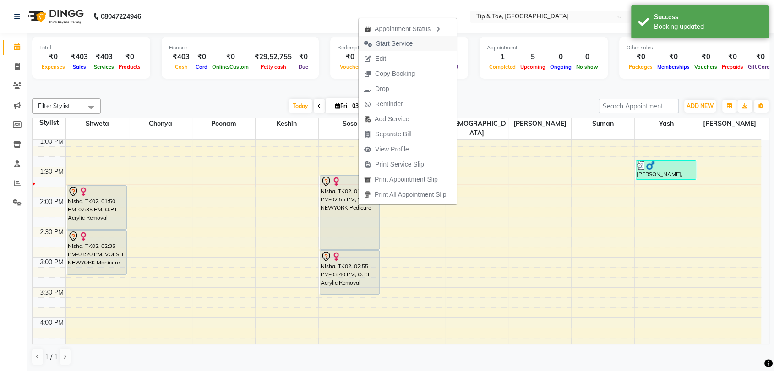
click at [403, 43] on span "Start Service" at bounding box center [394, 44] width 37 height 10
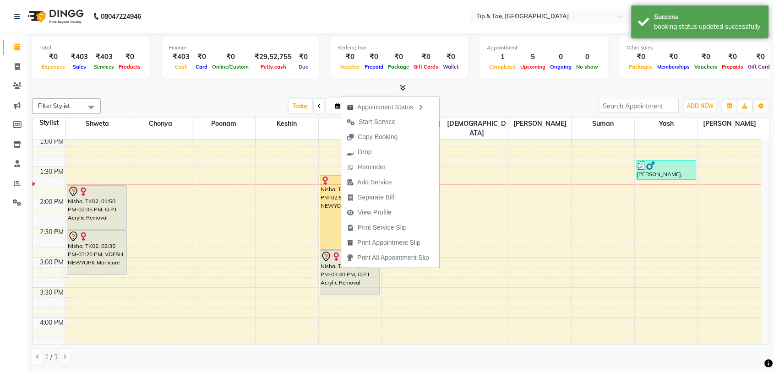
click at [392, 122] on span "Start Service" at bounding box center [377, 122] width 37 height 10
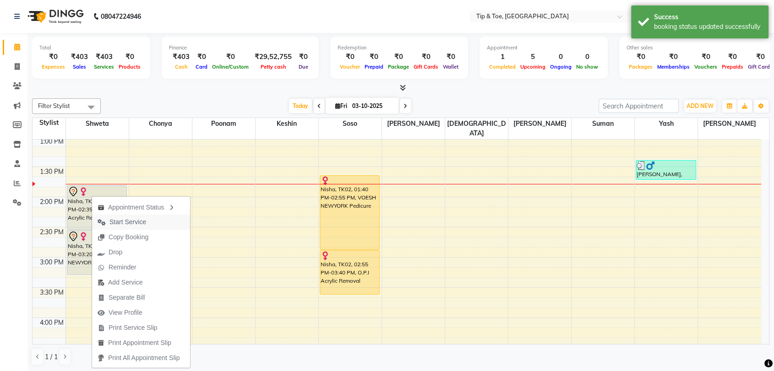
click at [139, 222] on span "Start Service" at bounding box center [127, 223] width 37 height 10
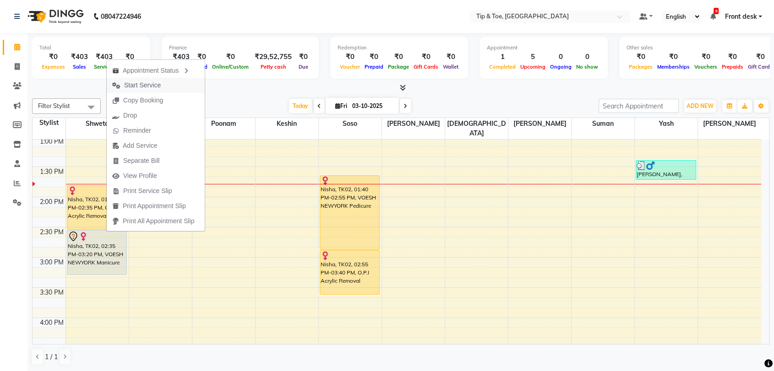
click at [160, 86] on span "Start Service" at bounding box center [142, 86] width 37 height 10
